Goal: Transaction & Acquisition: Purchase product/service

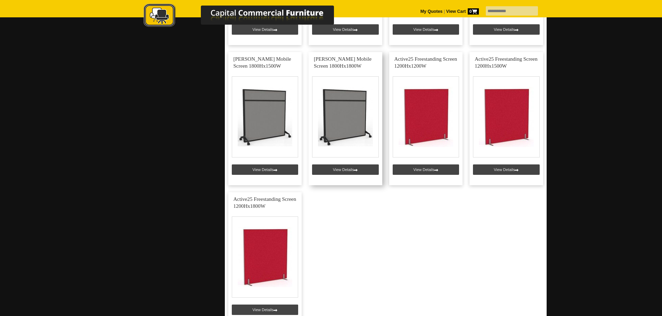
scroll to position [972, 0]
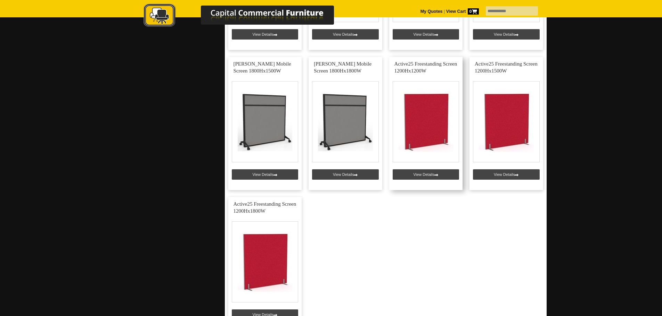
click at [429, 140] on link at bounding box center [426, 123] width 74 height 133
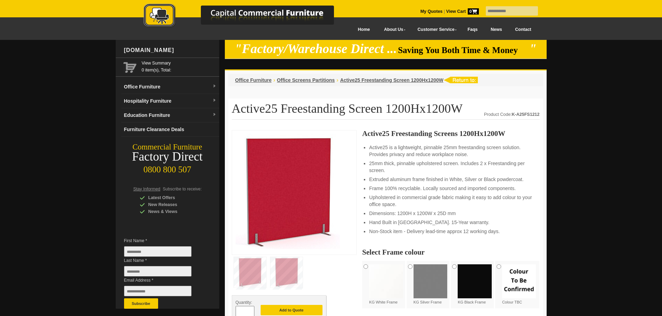
click at [438, 276] on img at bounding box center [430, 282] width 34 height 34
